Goal: Check status: Check status

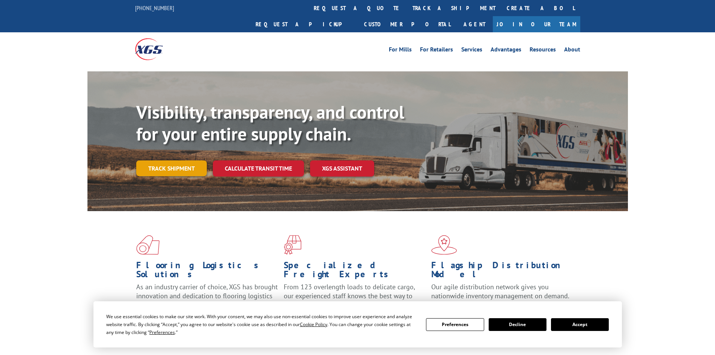
click at [191, 160] on link "Track shipment" at bounding box center [171, 168] width 71 height 16
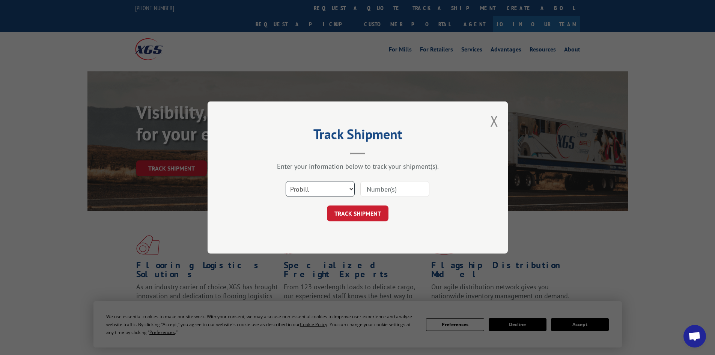
click at [336, 187] on select "Select category... Probill BOL PO" at bounding box center [320, 189] width 69 height 16
select select "po"
click at [286, 181] on select "Select category... Probill BOL PO" at bounding box center [320, 189] width 69 height 16
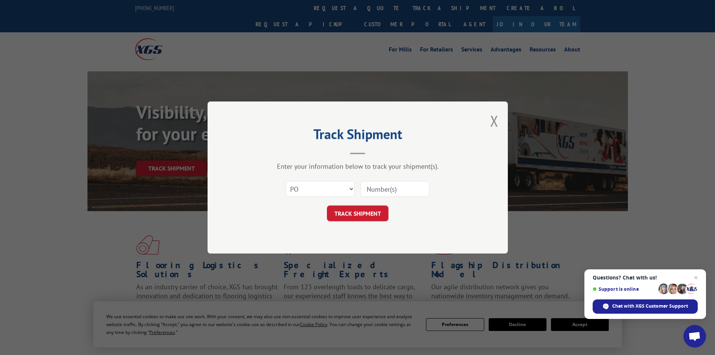
click at [403, 189] on input at bounding box center [394, 189] width 69 height 16
paste input "22538472"
type input "22538472"
click at [369, 210] on button "TRACK SHIPMENT" at bounding box center [358, 213] width 62 height 16
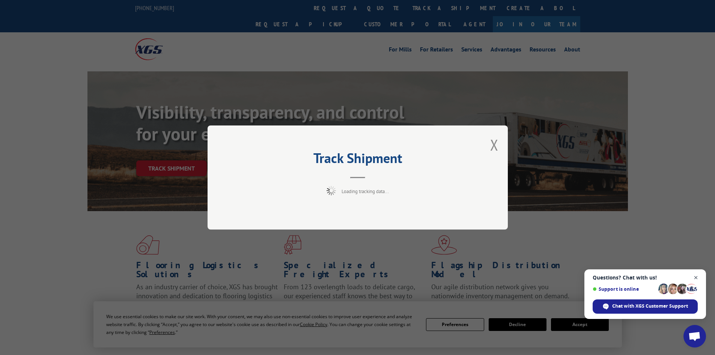
click at [695, 276] on span "Close chat" at bounding box center [696, 277] width 9 height 9
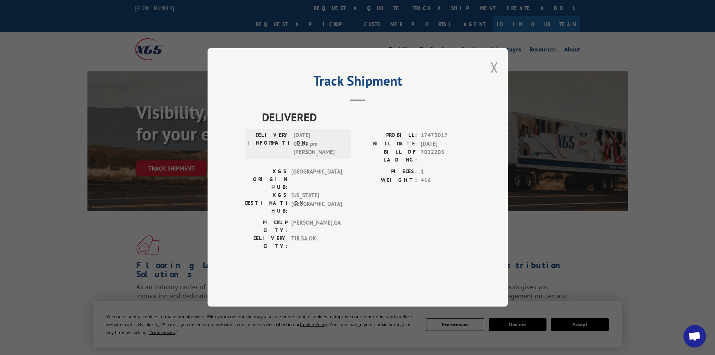
click at [493, 77] on button "Close modal" at bounding box center [494, 67] width 8 height 20
